Goal: Check status

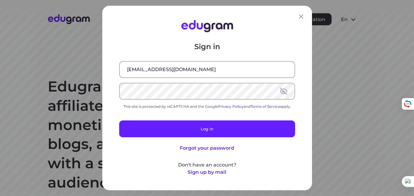
click at [280, 89] on button at bounding box center [283, 91] width 7 height 7
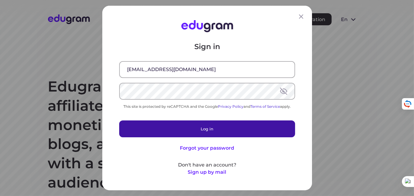
click at [172, 134] on button "Log in" at bounding box center [207, 129] width 176 height 17
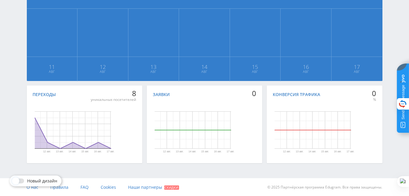
scroll to position [11, 0]
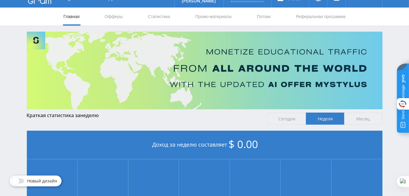
click at [280, 121] on span "Сегодня" at bounding box center [287, 119] width 38 height 12
click at [0, 0] on input "Сегодня" at bounding box center [0, 0] width 0 height 0
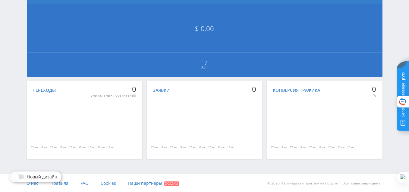
scroll to position [106, 0]
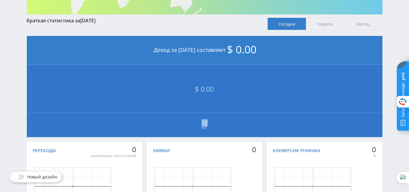
drag, startPoint x: 210, startPoint y: 96, endPoint x: 300, endPoint y: 96, distance: 89.6
click at [300, 96] on td "$ 0.00 17 Авг" at bounding box center [205, 101] width 356 height 73
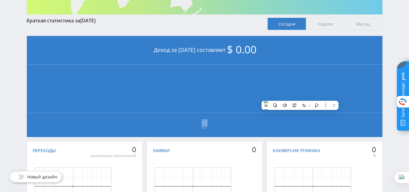
click at [319, 27] on span "Неделя" at bounding box center [325, 24] width 38 height 12
click at [0, 0] on input "Неделя" at bounding box center [0, 0] width 0 height 0
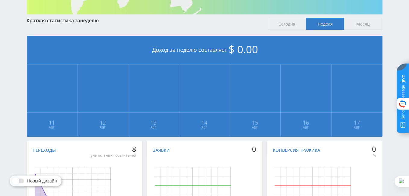
click at [373, 26] on span "Месяц" at bounding box center [363, 24] width 38 height 12
click at [0, 0] on input "Месяц" at bounding box center [0, 0] width 0 height 0
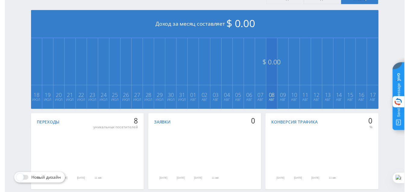
scroll to position [71, 0]
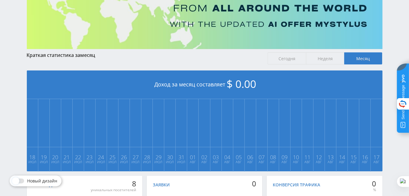
click at [275, 56] on span "Сегодня" at bounding box center [287, 58] width 38 height 12
click at [0, 0] on input "Сегодня" at bounding box center [0, 0] width 0 height 0
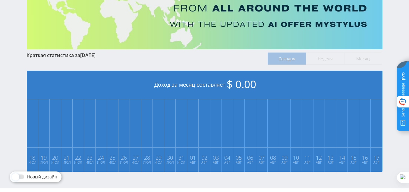
scroll to position [0, 0]
